Goal: Task Accomplishment & Management: Manage account settings

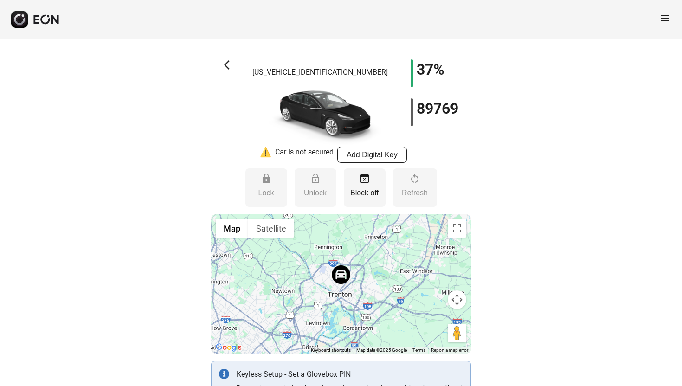
click at [31, 24] on button "button" at bounding box center [35, 19] width 49 height 17
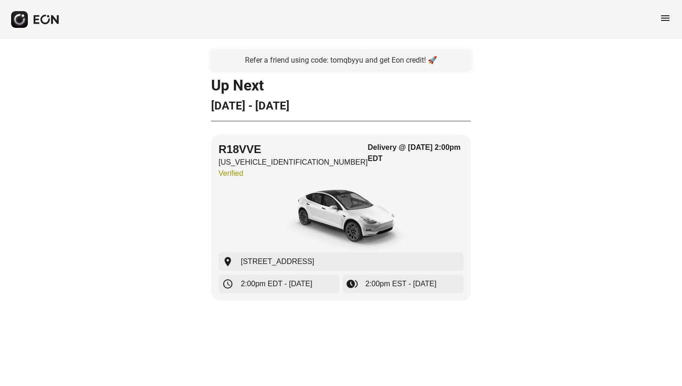
click at [505, 189] on div "Refer a friend using code: tomqbyyu and get Eon credit! 🚀 Up [DATE] - [DATE] R1…" at bounding box center [341, 181] width 682 height 284
click at [47, 25] on button "button" at bounding box center [35, 19] width 49 height 17
click at [672, 20] on div "menu" at bounding box center [341, 19] width 682 height 39
click at [660, 18] on span "menu" at bounding box center [665, 18] width 11 height 11
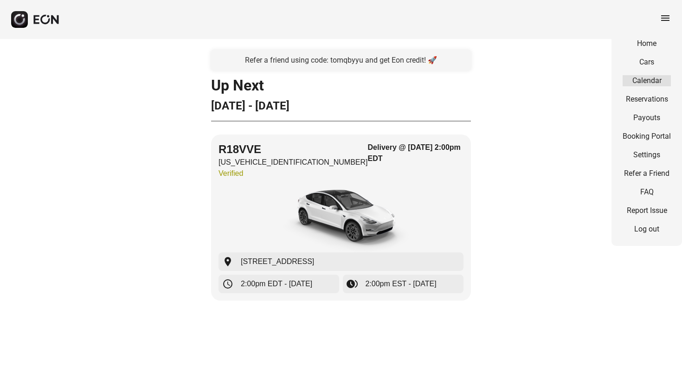
click at [646, 80] on link "Calendar" at bounding box center [647, 80] width 48 height 11
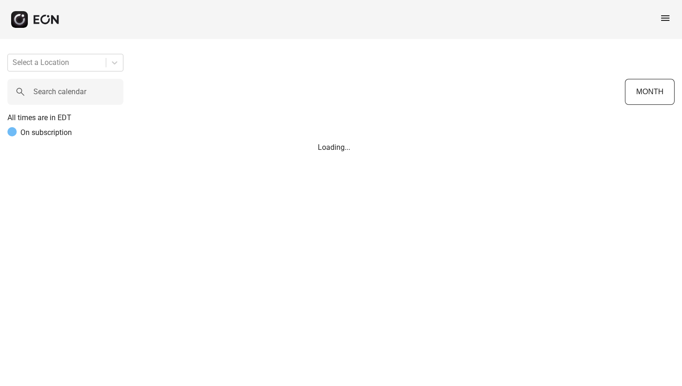
scroll to position [0, 362]
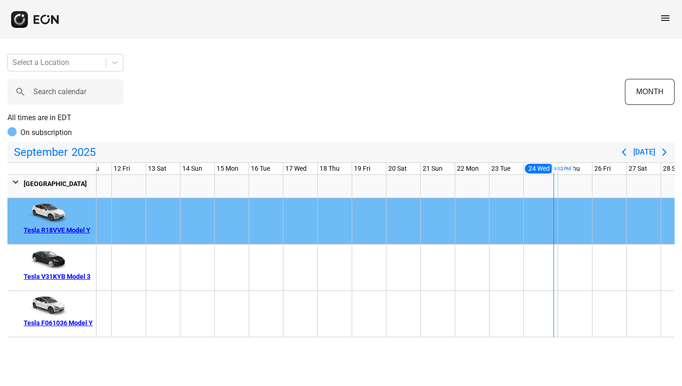
click at [665, 18] on span "menu" at bounding box center [665, 18] width 11 height 11
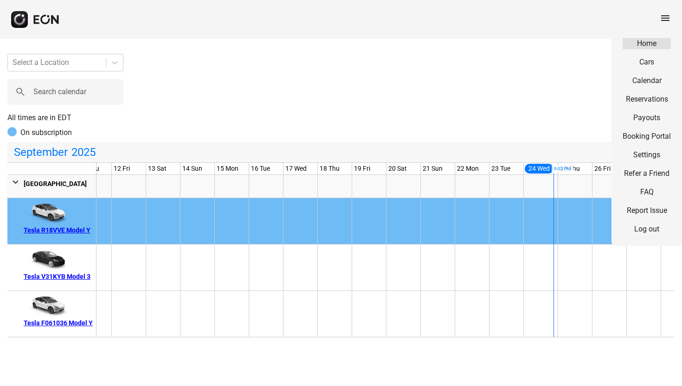
click at [659, 45] on link "Home" at bounding box center [647, 43] width 48 height 11
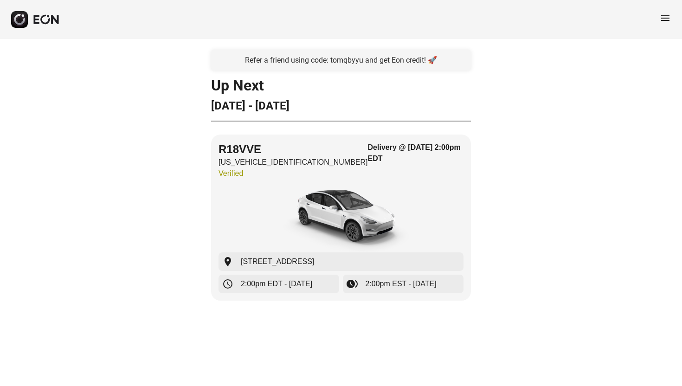
click at [664, 21] on span "menu" at bounding box center [665, 18] width 11 height 11
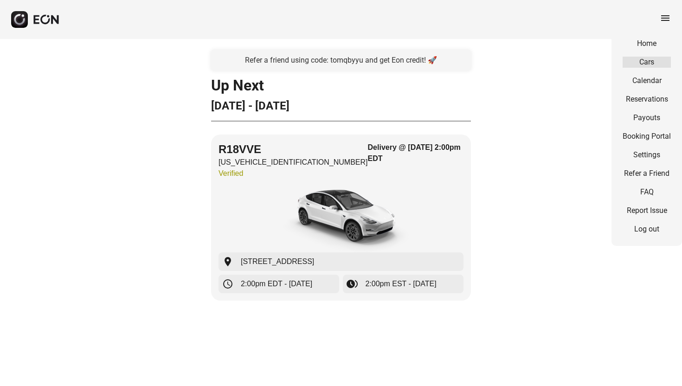
click at [653, 59] on link "Cars" at bounding box center [647, 62] width 48 height 11
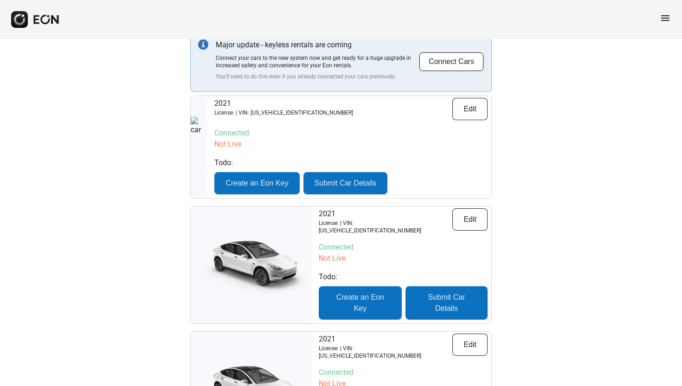
scroll to position [62, 0]
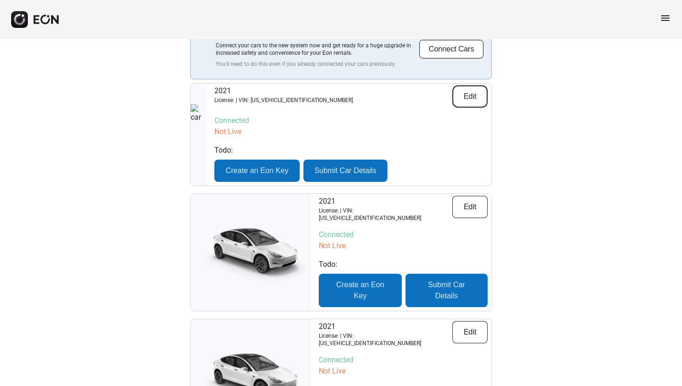
click at [479, 91] on button "Edit" at bounding box center [469, 96] width 35 height 22
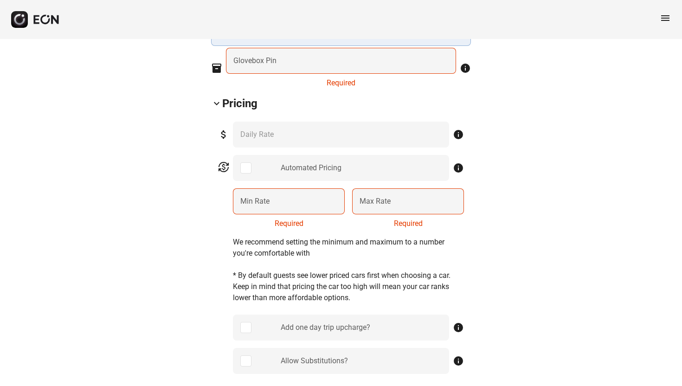
scroll to position [384, 0]
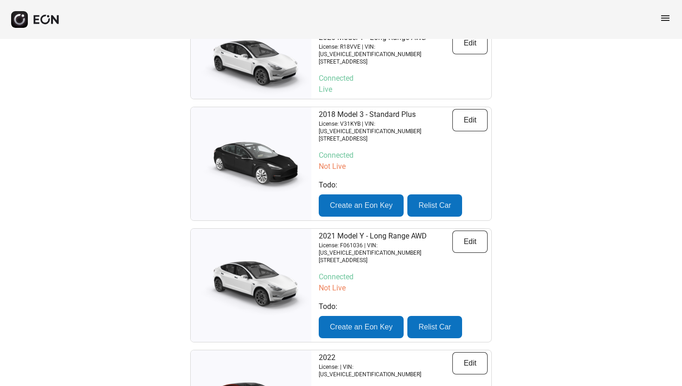
scroll to position [601, 0]
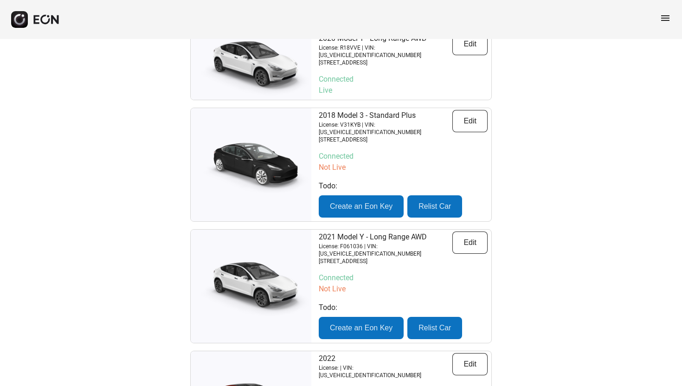
click at [407, 243] on p "License: F061036 | VIN: [US_VEHICLE_IDENTIFICATION_NUMBER]" at bounding box center [386, 250] width 134 height 15
copy p "[US_VEHICLE_IDENTIFICATION_NUMBER]"
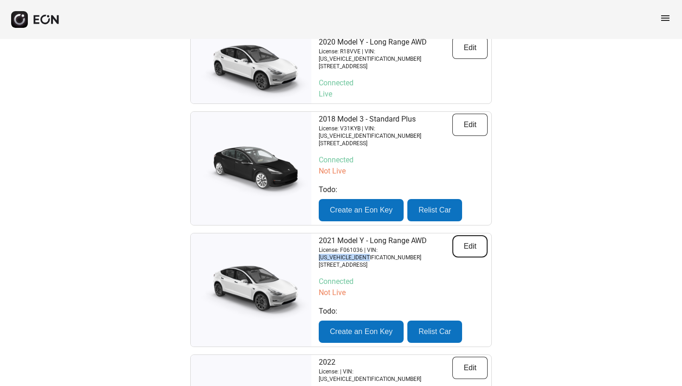
click at [476, 235] on button "Edit" at bounding box center [469, 246] width 35 height 22
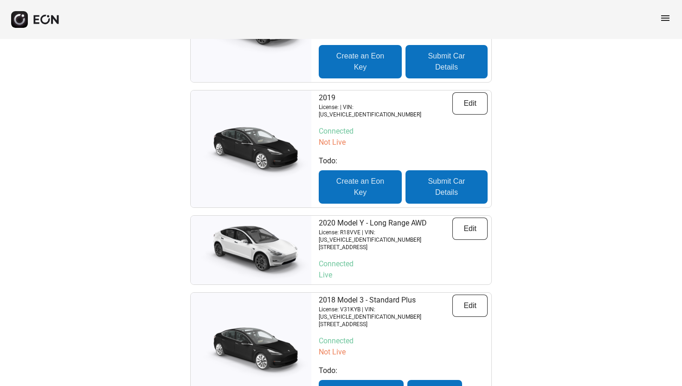
scroll to position [414, 0]
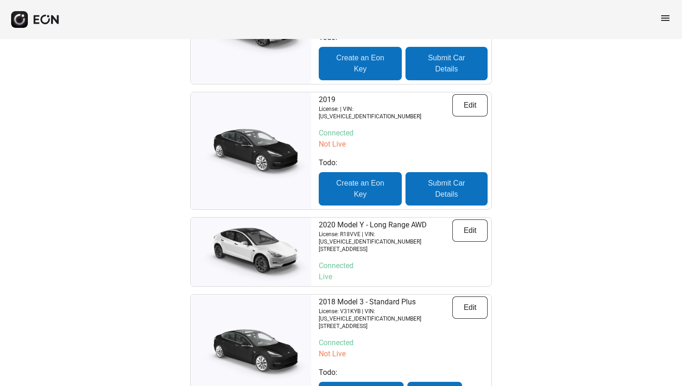
click at [394, 308] on p "License: V31KYB | VIN: [US_VEHICLE_IDENTIFICATION_NUMBER]" at bounding box center [386, 315] width 134 height 15
copy p "[US_VEHICLE_IDENTIFICATION_NUMBER]"
click at [416, 231] on p "License: R18VVE | VIN: [US_VEHICLE_IDENTIFICATION_NUMBER]" at bounding box center [386, 238] width 134 height 15
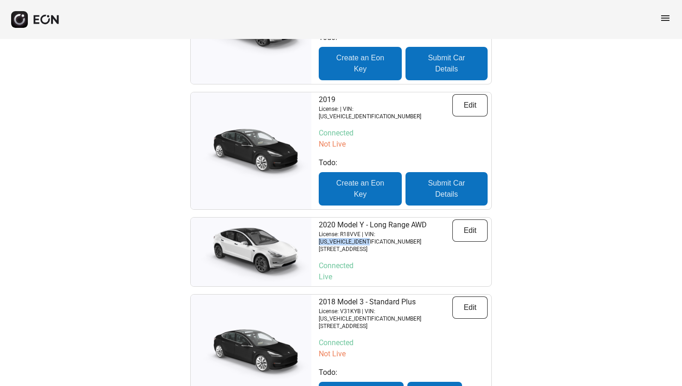
copy p "[US_VEHICLE_IDENTIFICATION_NUMBER]"
click at [566, 128] on div "Search Cars Add Cars Major update - keyless rentals are coming Connect your car…" at bounding box center [341, 146] width 682 height 1042
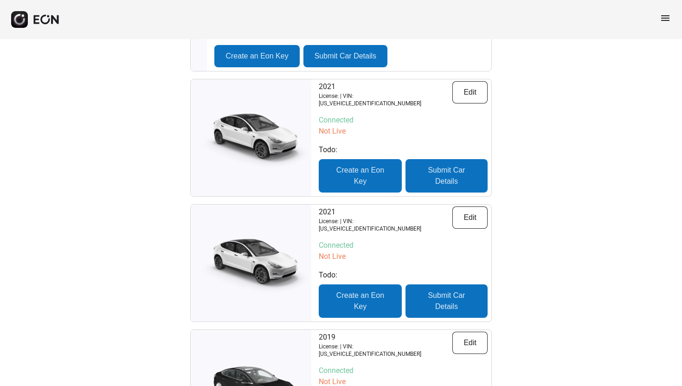
scroll to position [173, 0]
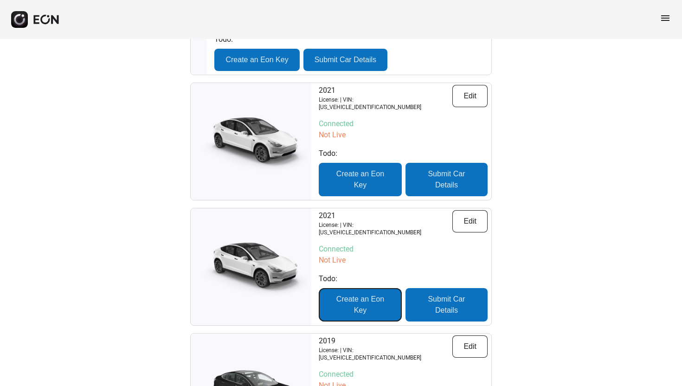
click at [378, 296] on button "Create an Eon Key" at bounding box center [360, 304] width 83 height 33
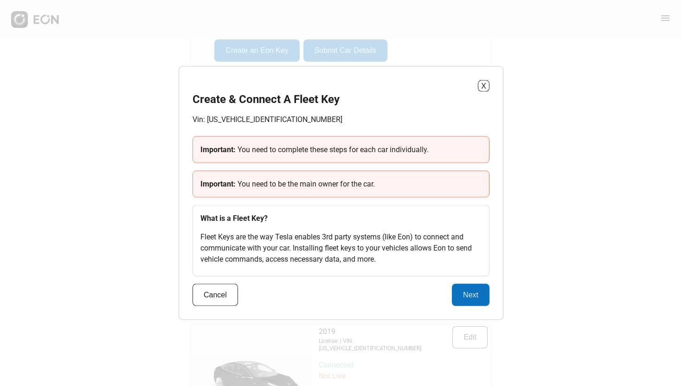
scroll to position [183, 0]
click at [244, 183] on span "You need to be the main owner for the car." at bounding box center [306, 184] width 137 height 9
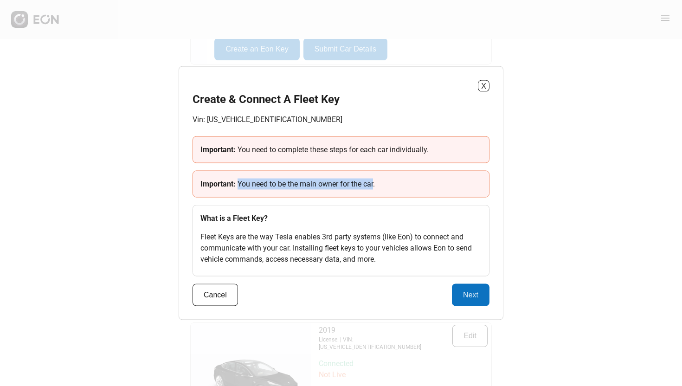
drag, startPoint x: 244, startPoint y: 183, endPoint x: 370, endPoint y: 183, distance: 126.2
click at [369, 183] on span "You need to be the main owner for the car." at bounding box center [306, 184] width 137 height 9
click at [370, 183] on span "You need to be the main owner for the car." at bounding box center [306, 184] width 137 height 9
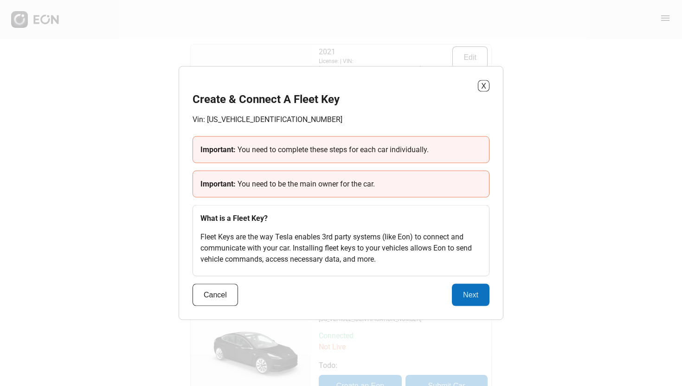
scroll to position [213, 0]
click at [211, 297] on button "Cancel" at bounding box center [215, 295] width 45 height 22
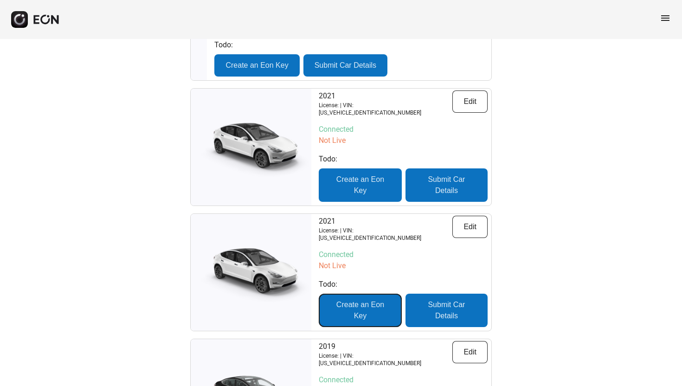
scroll to position [165, 0]
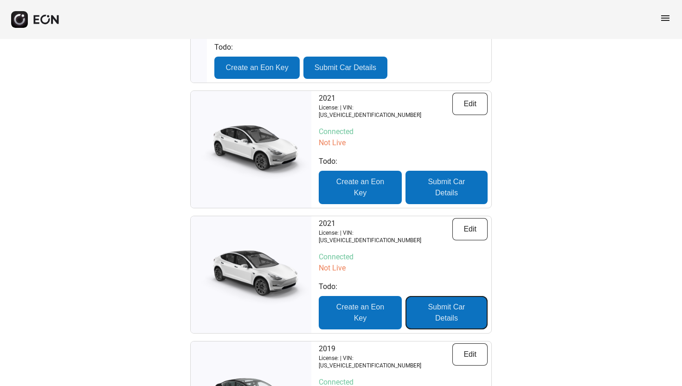
click at [443, 304] on button "Submit Car Details" at bounding box center [447, 312] width 82 height 33
